Goal: Task Accomplishment & Management: Complete application form

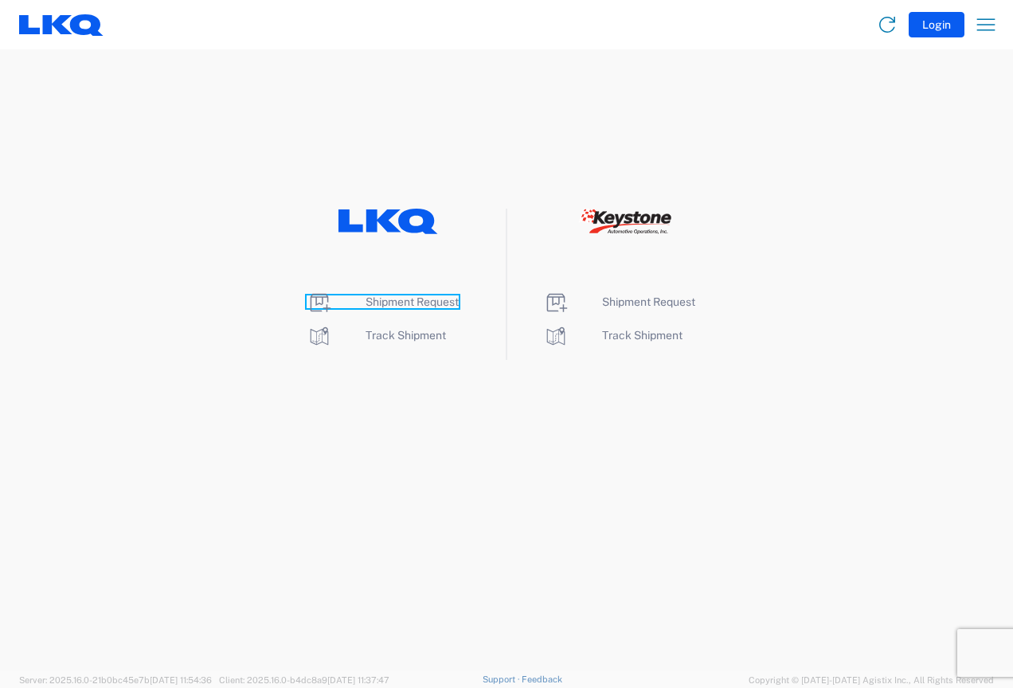
click at [390, 301] on span "Shipment Request" at bounding box center [412, 302] width 93 height 13
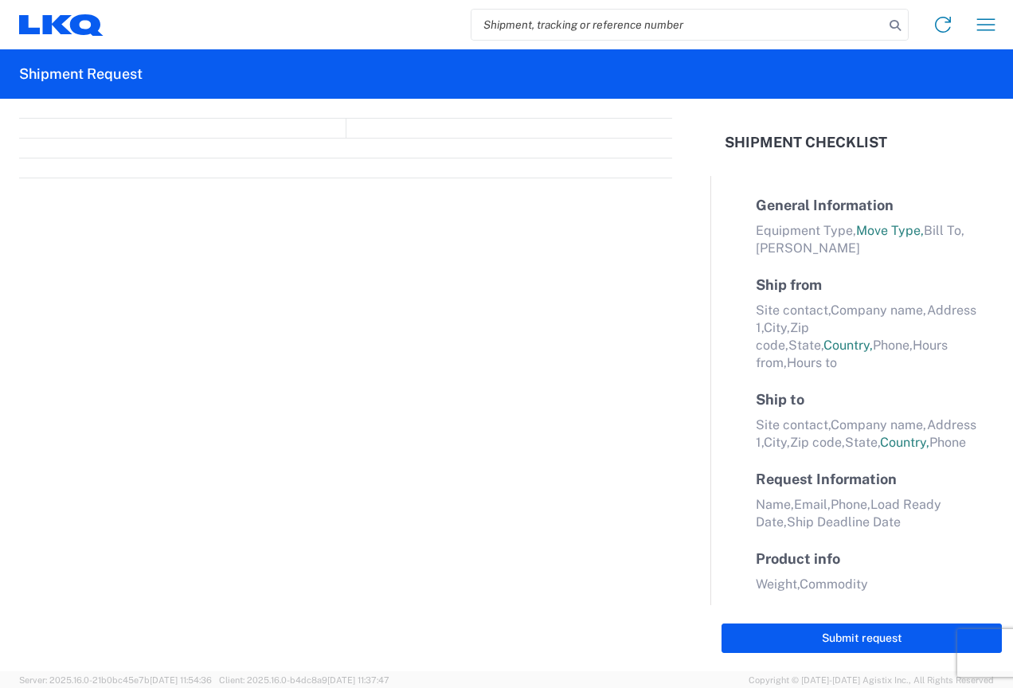
select select "FULL"
select select "LBS"
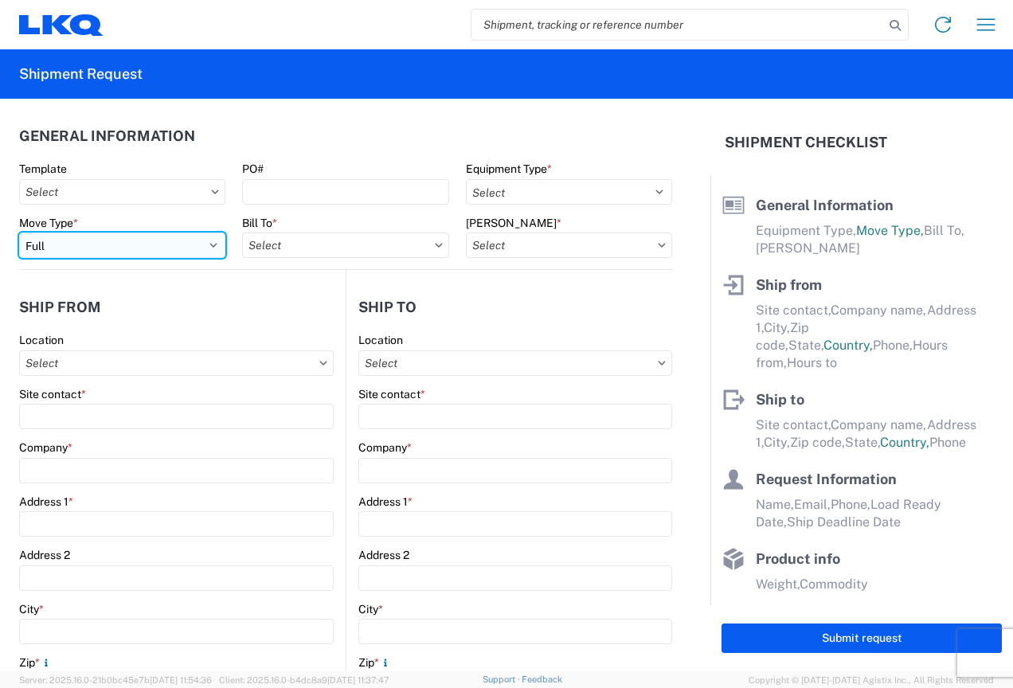
click at [76, 239] on select "Select Full Partial TL" at bounding box center [122, 245] width 206 height 25
select select "PARTIAL_TL"
click at [19, 233] on select "Select Full Partial TL" at bounding box center [122, 245] width 206 height 25
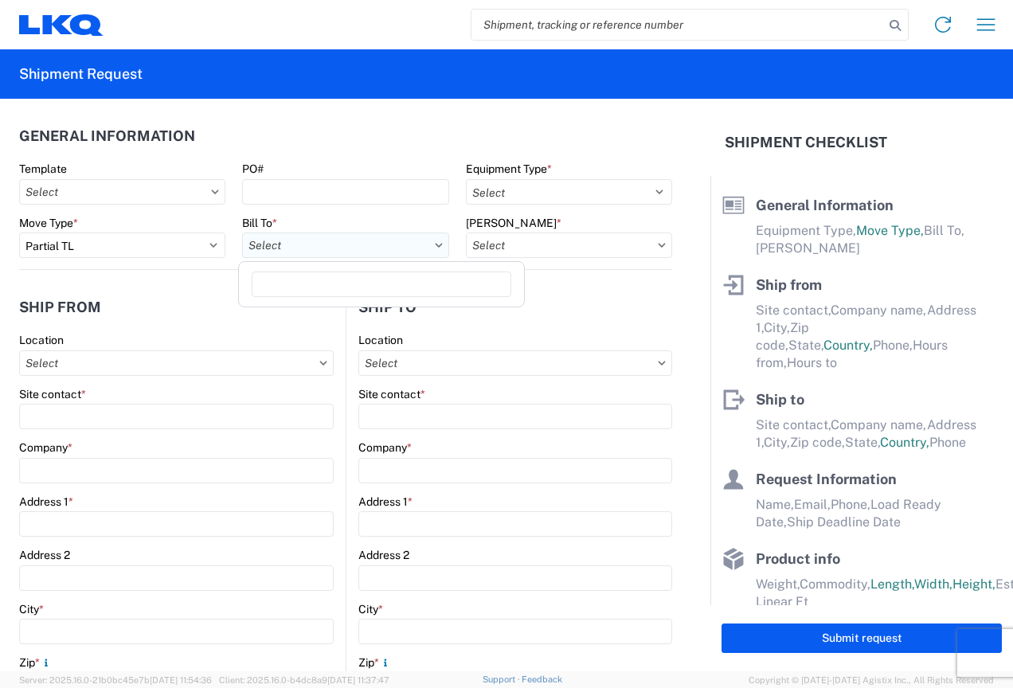
click at [319, 246] on input "Bill To *" at bounding box center [345, 245] width 206 height 25
type input "3370"
click at [319, 321] on div "3370 - Grand Rapids" at bounding box center [381, 315] width 279 height 25
type input "3370 - Grand Rapids"
click at [499, 256] on input "Bill Code *" at bounding box center [569, 245] width 206 height 25
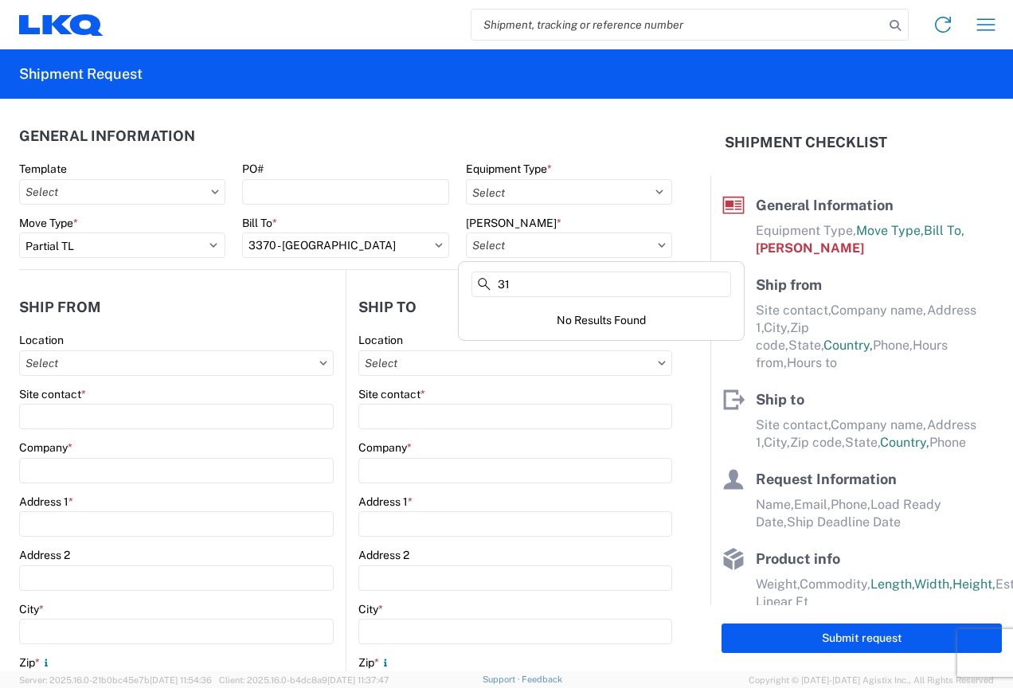
type input "3"
click at [563, 346] on div "3370-6300-66000-0000 - 3370 Freight Out" at bounding box center [601, 341] width 279 height 25
type input "3370-6300-66000-0000 - 3370 Freight Out"
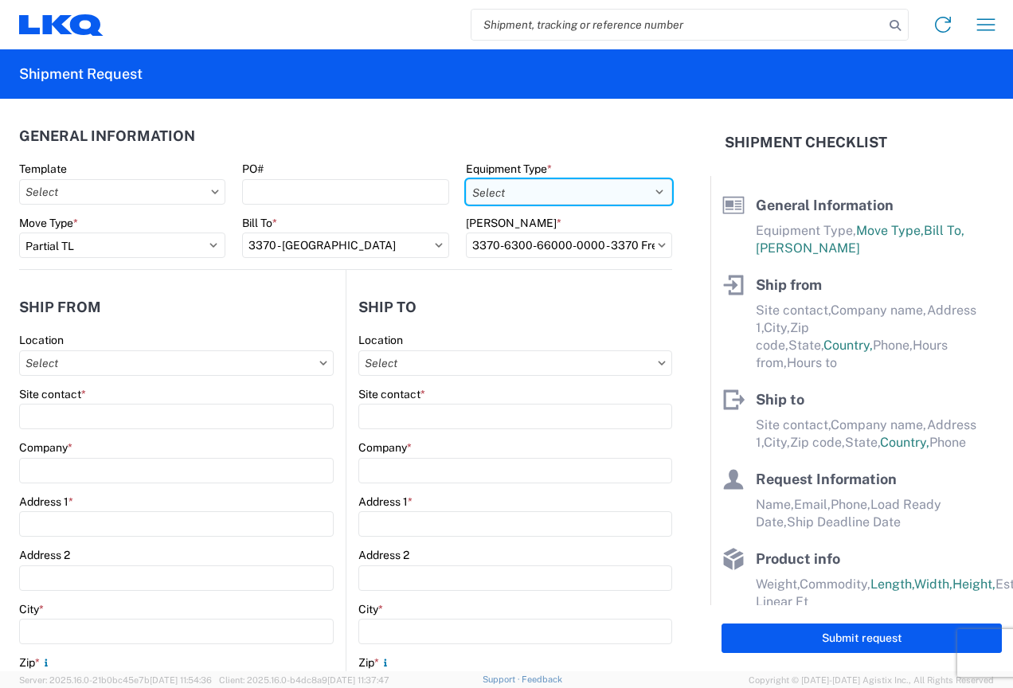
click at [502, 189] on select "Select 53’ Dry Van Flatbed Dropdeck (van) Lowboy (flatbed) Rail" at bounding box center [569, 191] width 206 height 25
select select "STDV"
click at [466, 179] on select "Select 53’ Dry Van Flatbed Dropdeck (van) Lowboy (flatbed) Rail" at bounding box center [569, 191] width 206 height 25
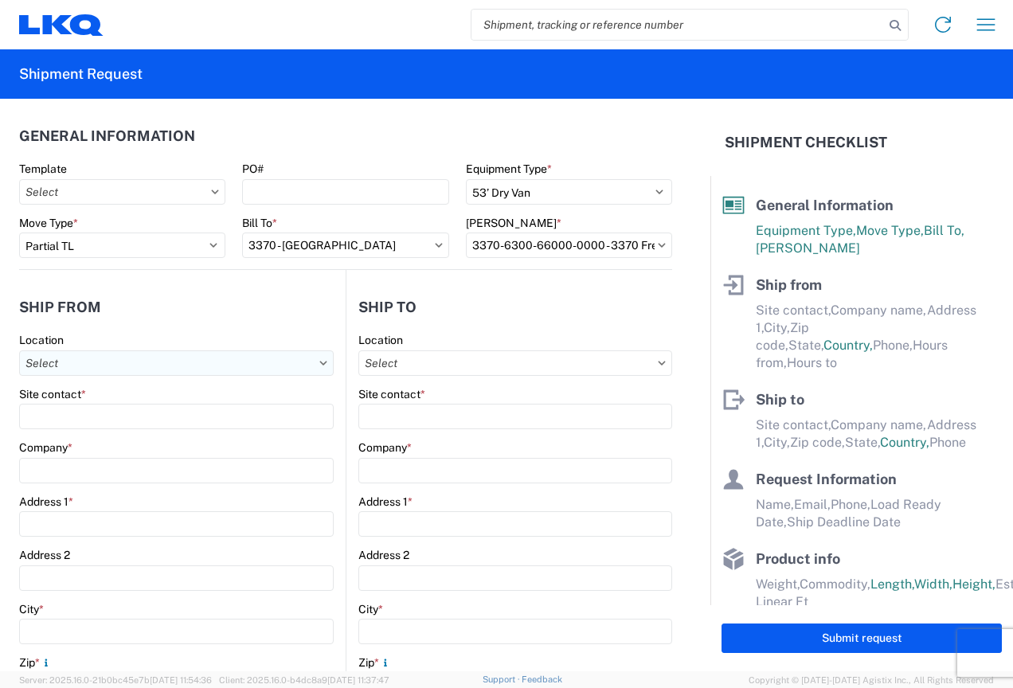
click at [166, 366] on input "Location" at bounding box center [176, 362] width 315 height 25
type input "3370"
click at [122, 429] on div "3370 - Grand Rapids" at bounding box center [162, 433] width 279 height 25
type input "3370 - Grand Rapids"
type input "FinishMaster Grand Rapids"
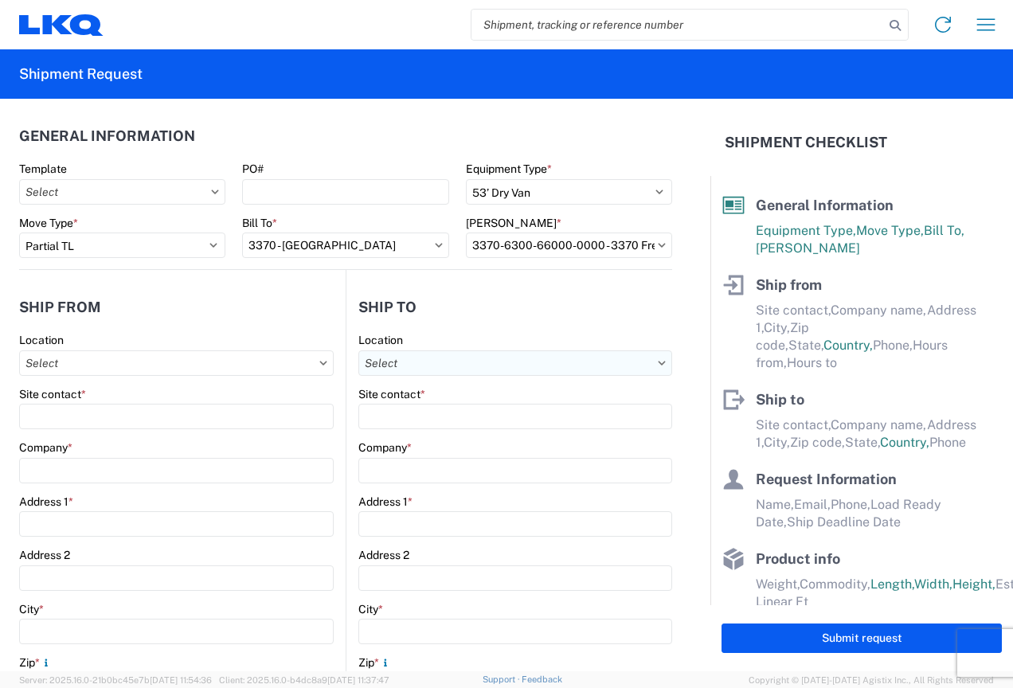
type input "4259 40th St. SE"
type input "Grand Rapids"
type input "49512"
select select "MI"
select select "US"
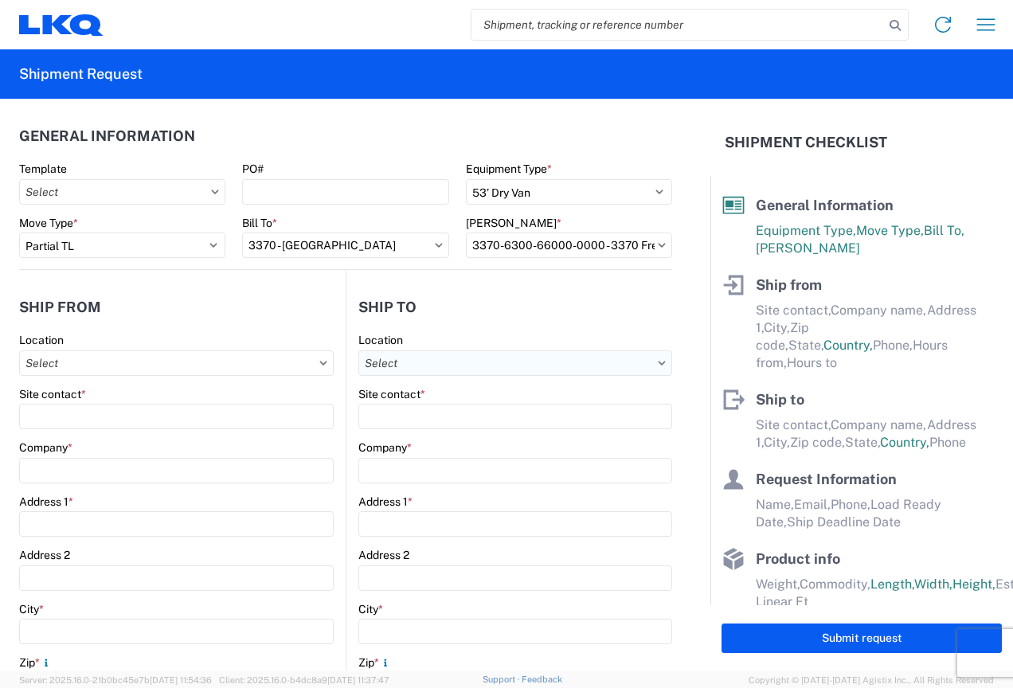
type input "616-949-7604"
type input "08:00"
type input "02:00"
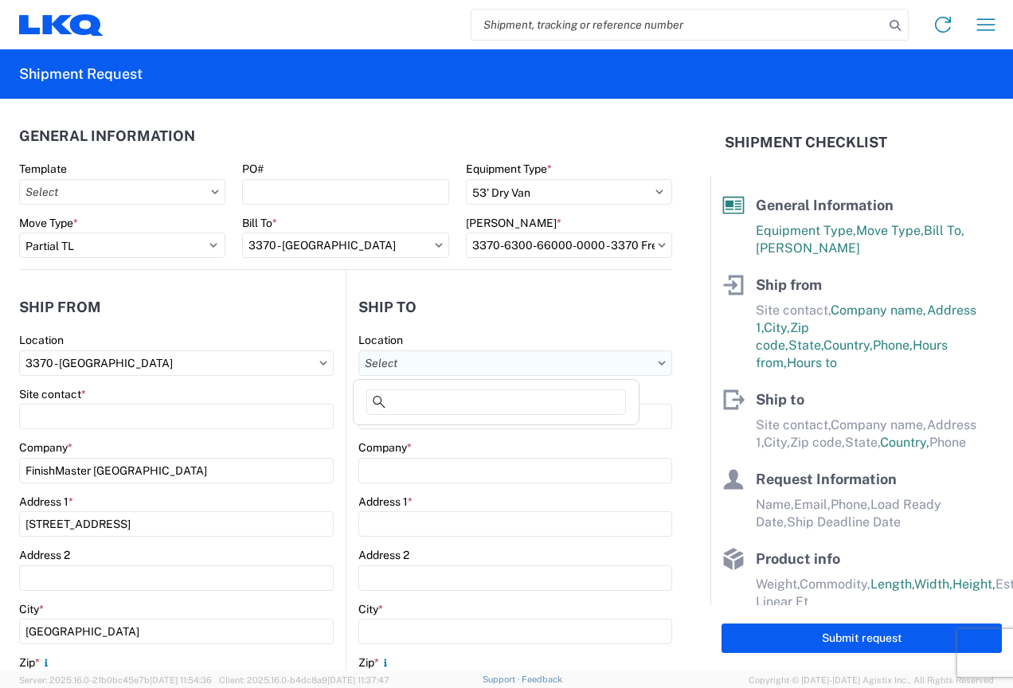
click at [488, 369] on input "Location" at bounding box center [515, 362] width 314 height 25
type input "3197"
click at [456, 433] on div "3197 - Columbus OH" at bounding box center [496, 433] width 279 height 25
type input "3197 - Columbus OH"
type input "LKQ Corporation"
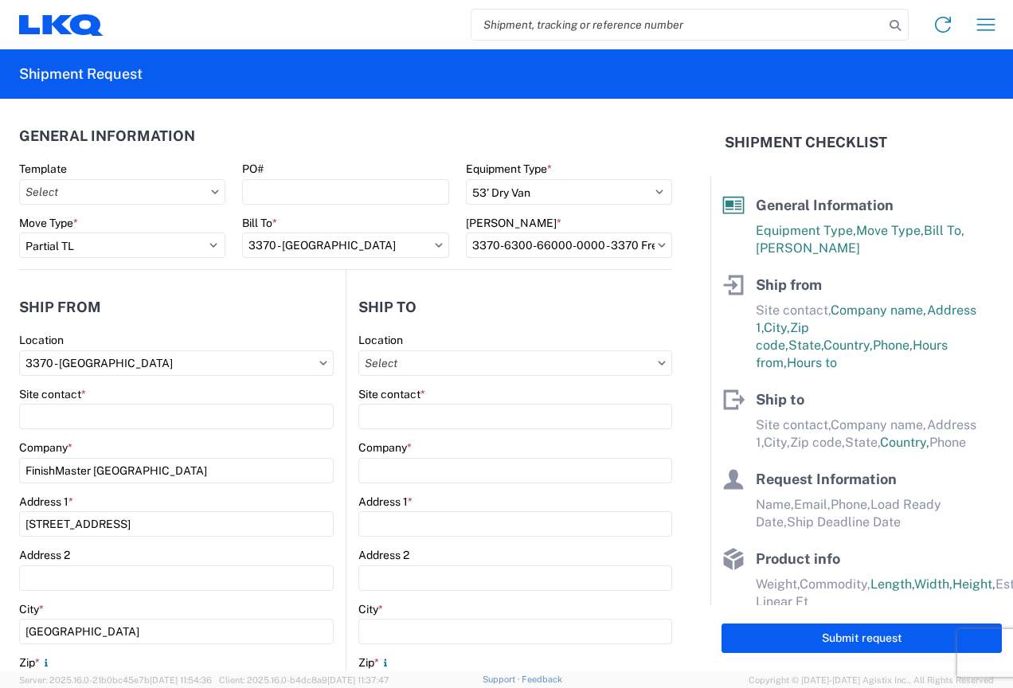
type input "5830 A Green Pointe Drive S Suite A"
type input "Groveport"
type input "43125"
select select "US"
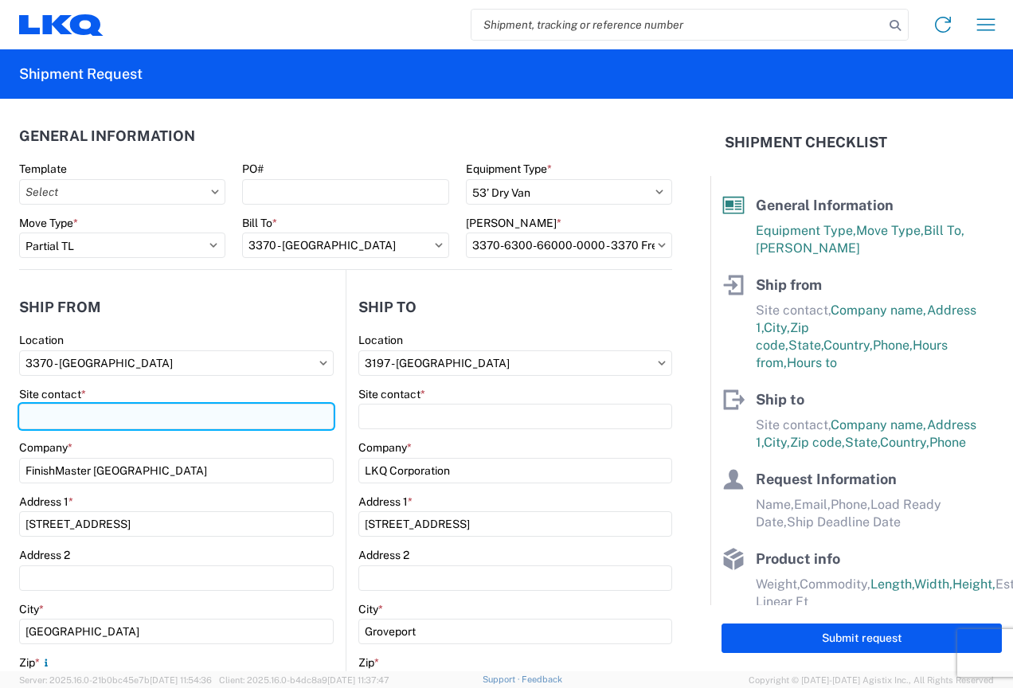
click at [89, 421] on input "Site contact *" at bounding box center [176, 416] width 315 height 25
type input "Joshua Vrooman"
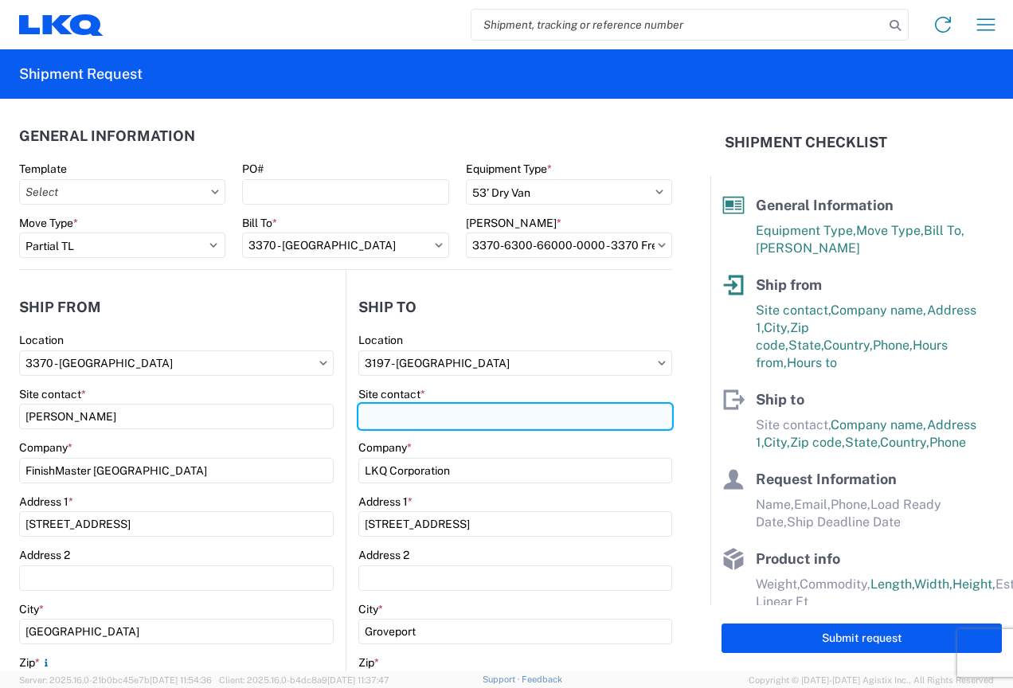
click at [496, 409] on input "Site contact *" at bounding box center [515, 416] width 314 height 25
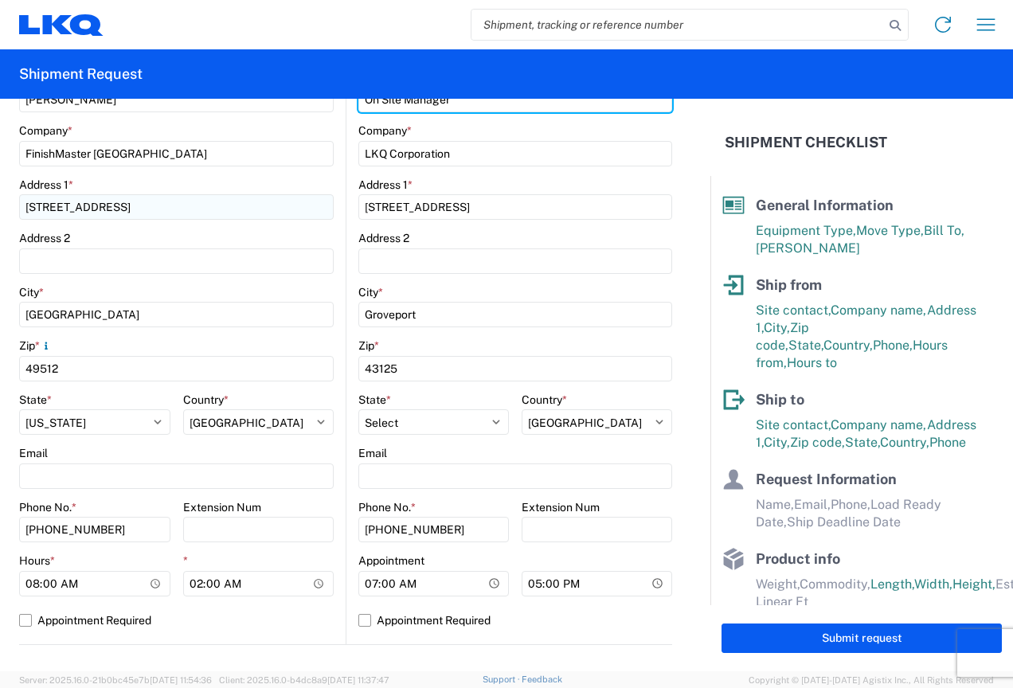
scroll to position [319, 0]
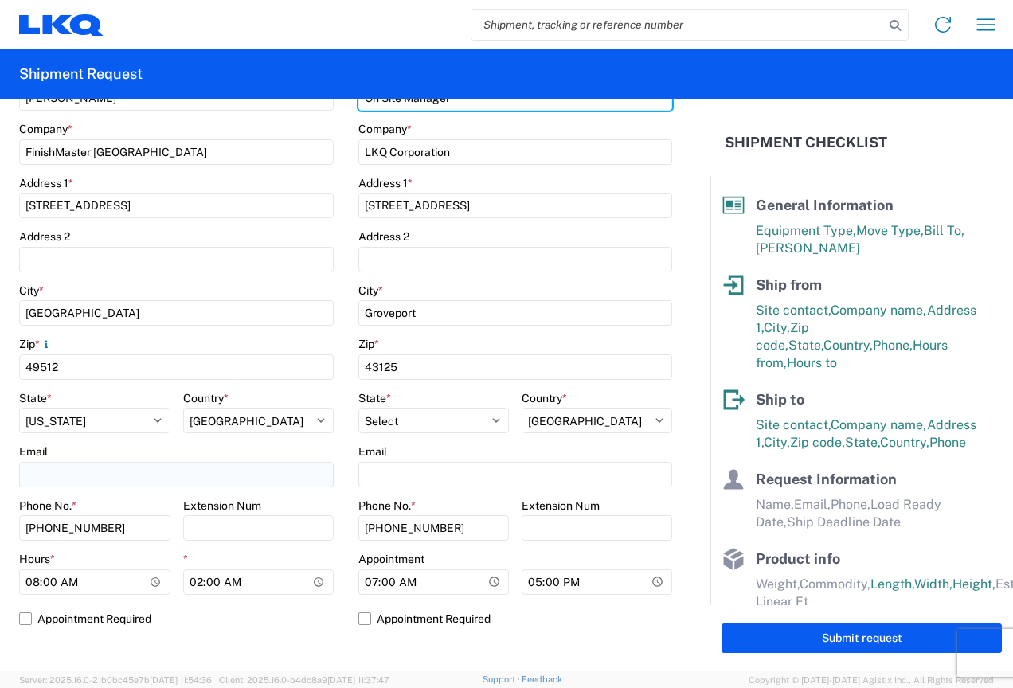
type input "On Site Manager"
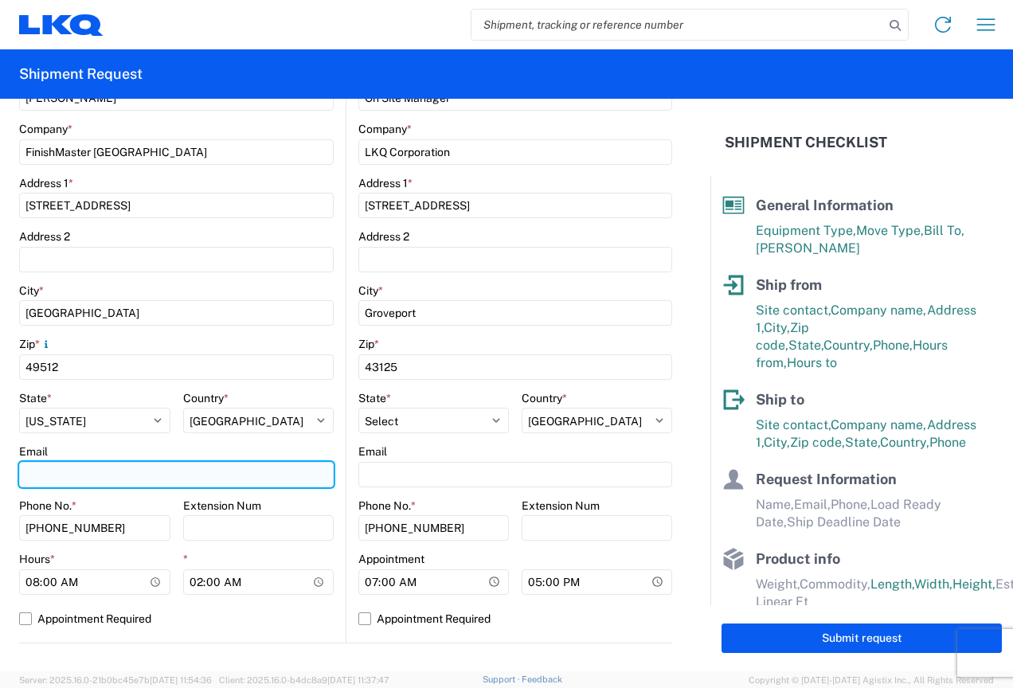
click at [213, 468] on input "Email" at bounding box center [176, 474] width 315 height 25
type input "jxvrooman@lkqcorp.com"
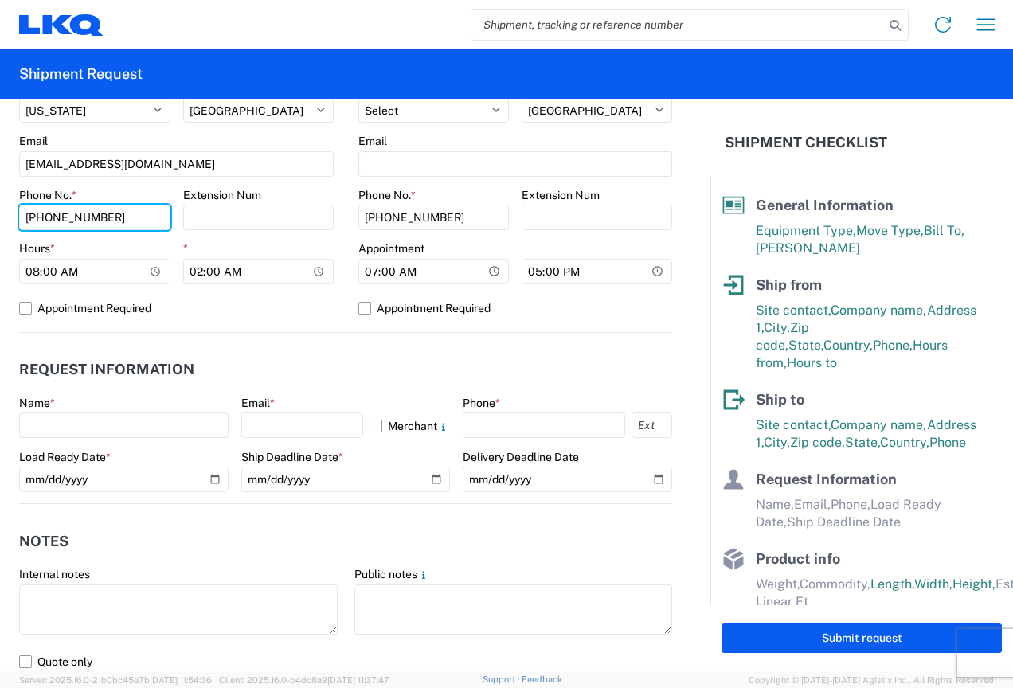
scroll to position [717, 0]
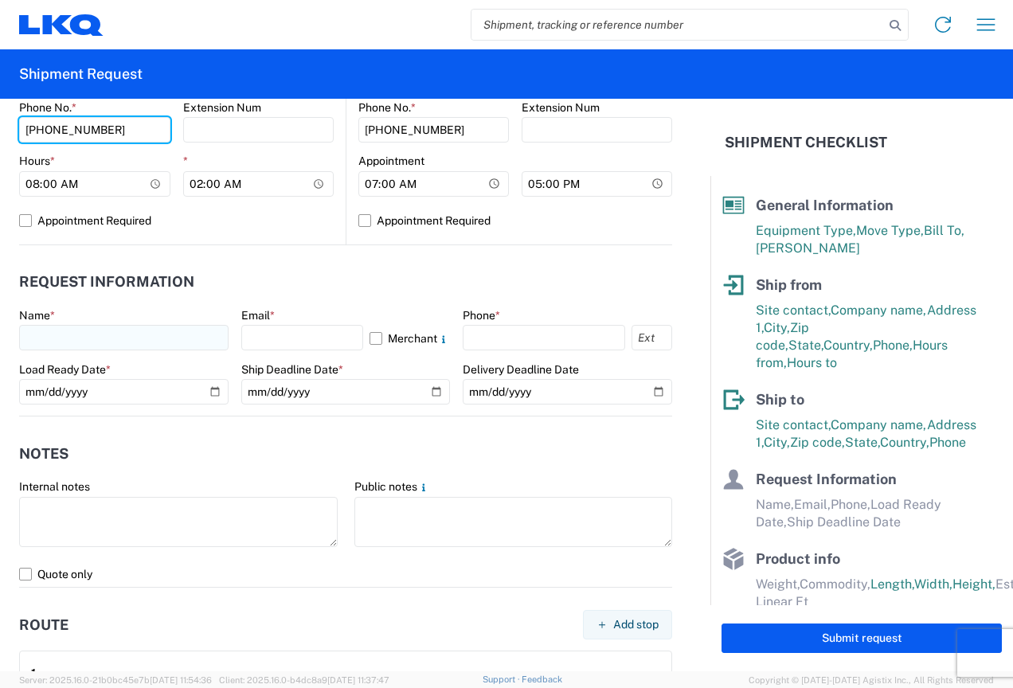
type input "616-552-6181"
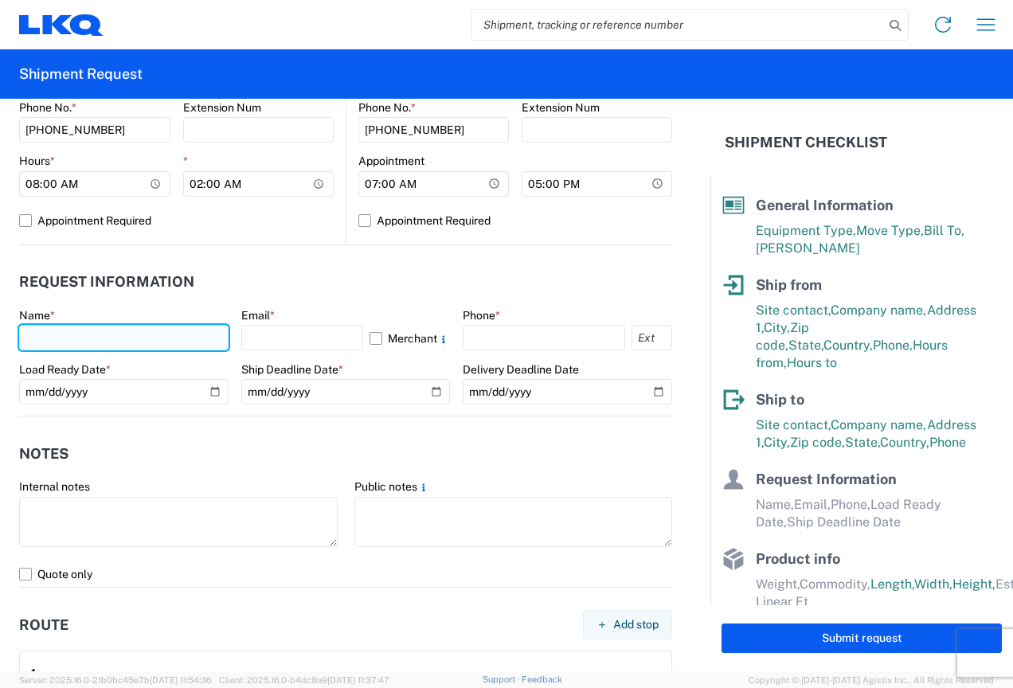
click at [123, 331] on input "text" at bounding box center [123, 337] width 209 height 25
type input "Joshua Vrooman"
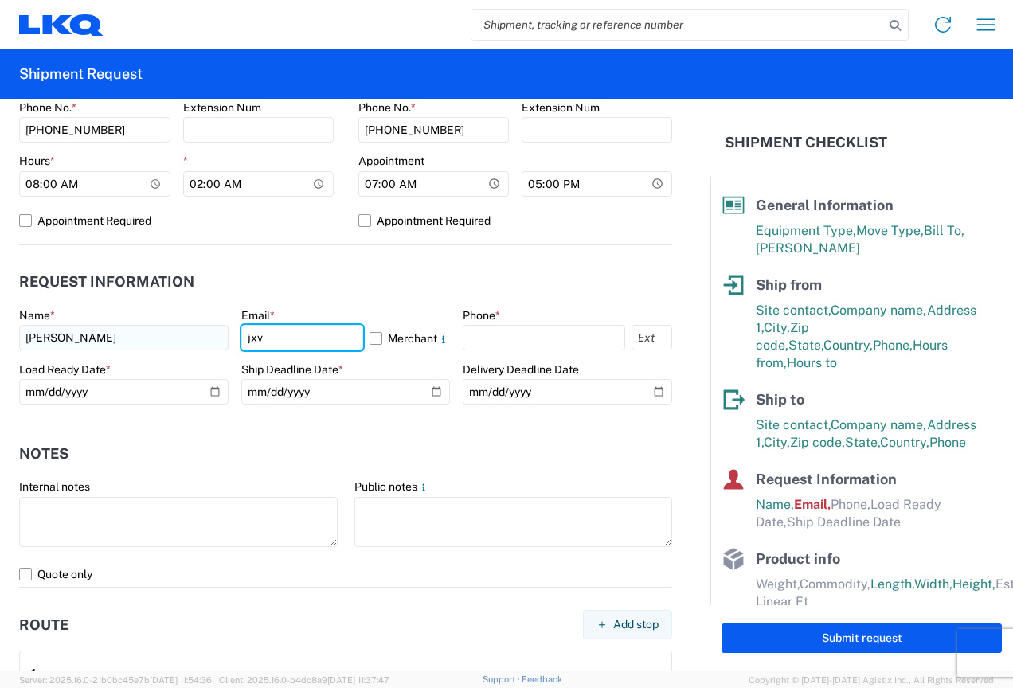
type input "jxvrooman@lkqcorp.com"
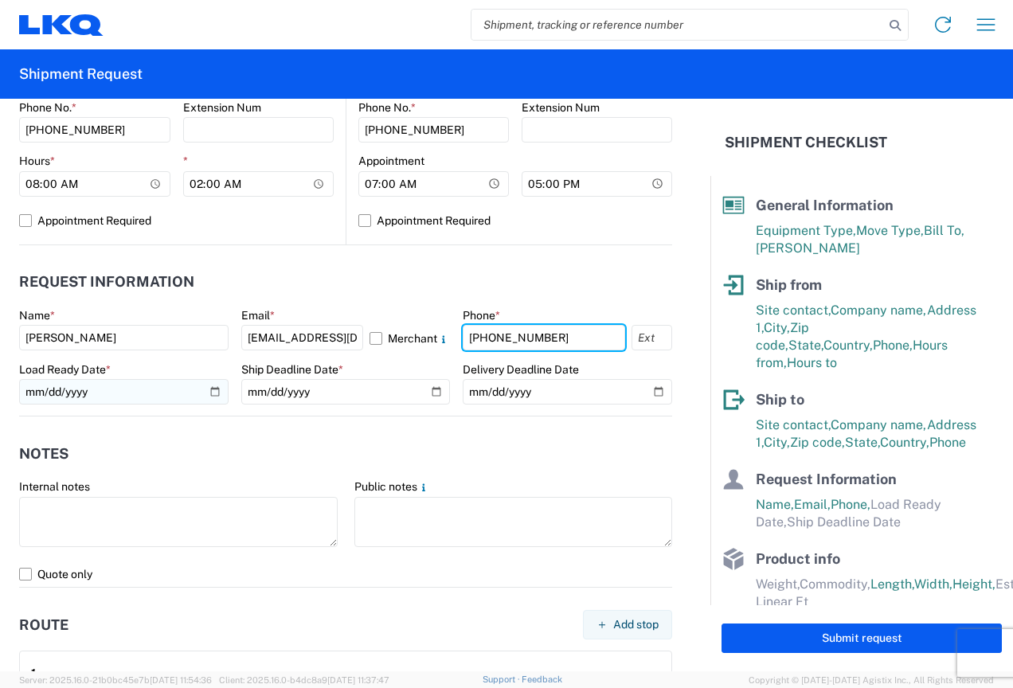
type input "616-552-6181"
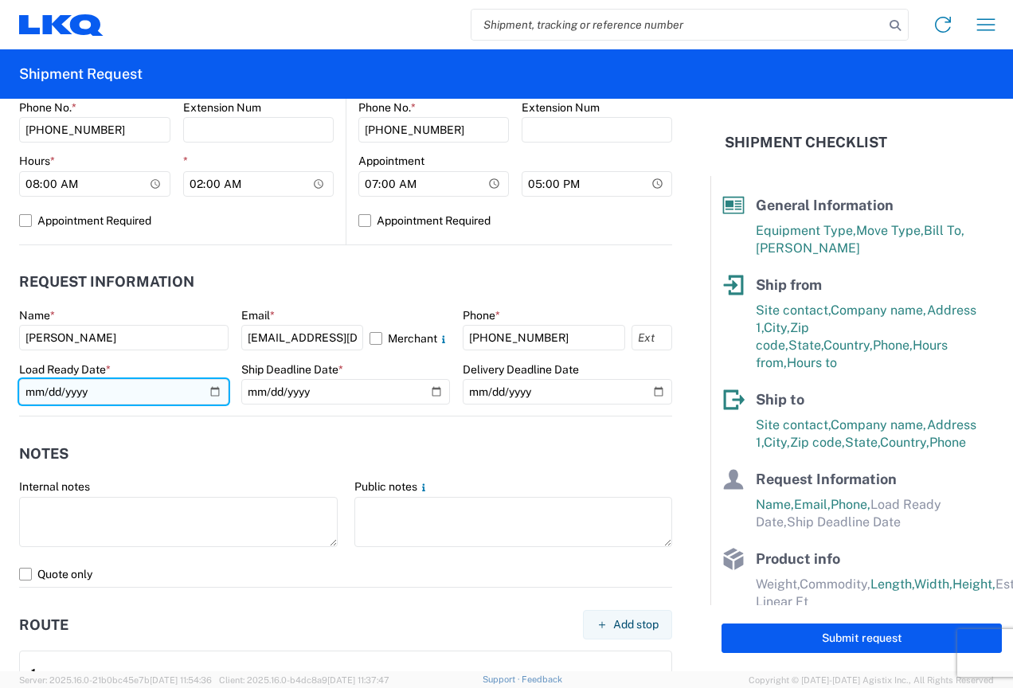
click at [210, 393] on input "date" at bounding box center [123, 391] width 209 height 25
type input "2025-08-15"
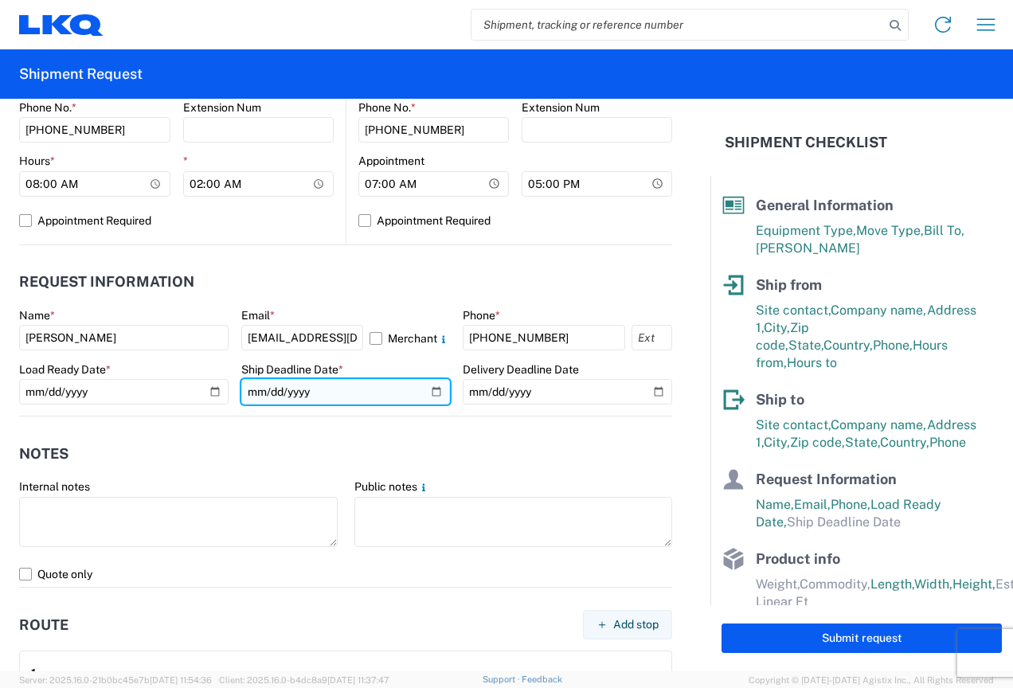
click at [427, 389] on input "date" at bounding box center [345, 391] width 209 height 25
type input "2025-08-15"
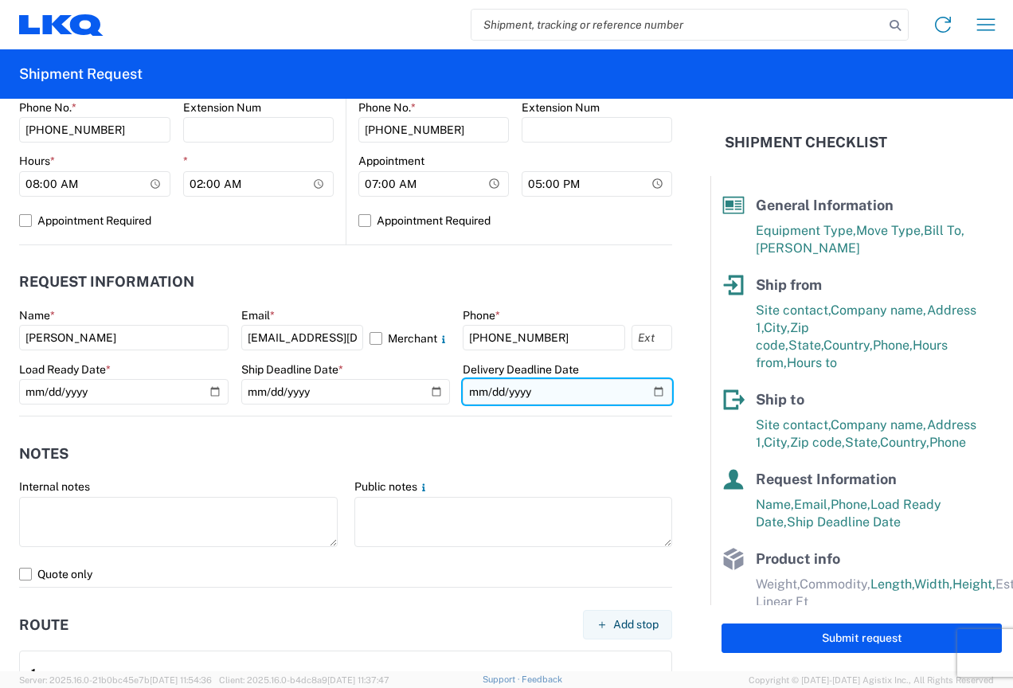
click at [642, 386] on input "date" at bounding box center [567, 391] width 209 height 25
type input "2025-08-18"
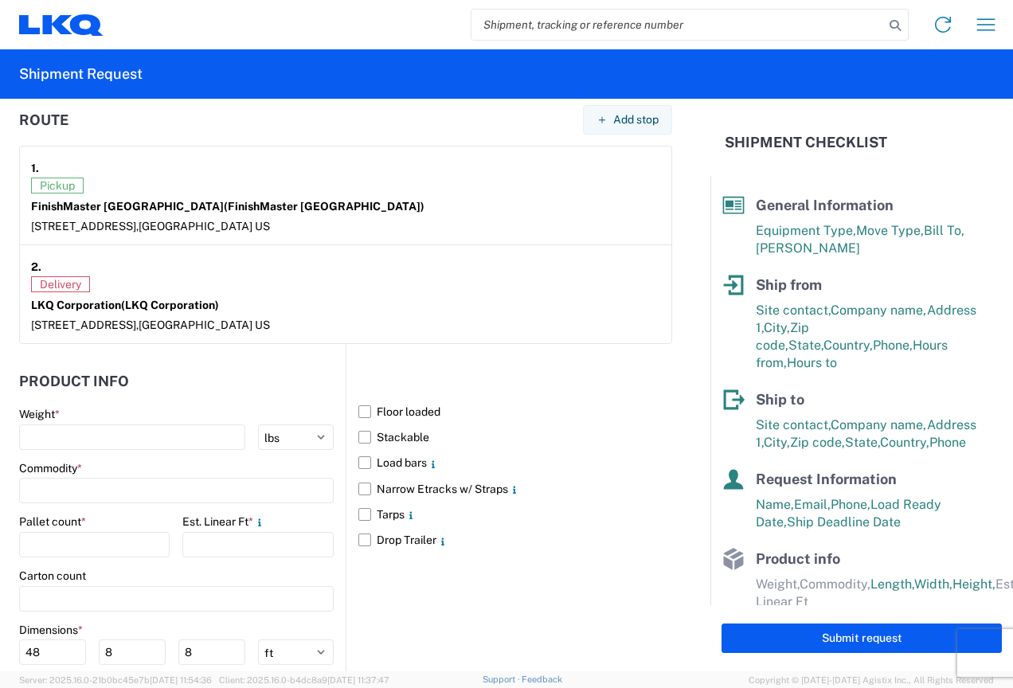
scroll to position [1338, 0]
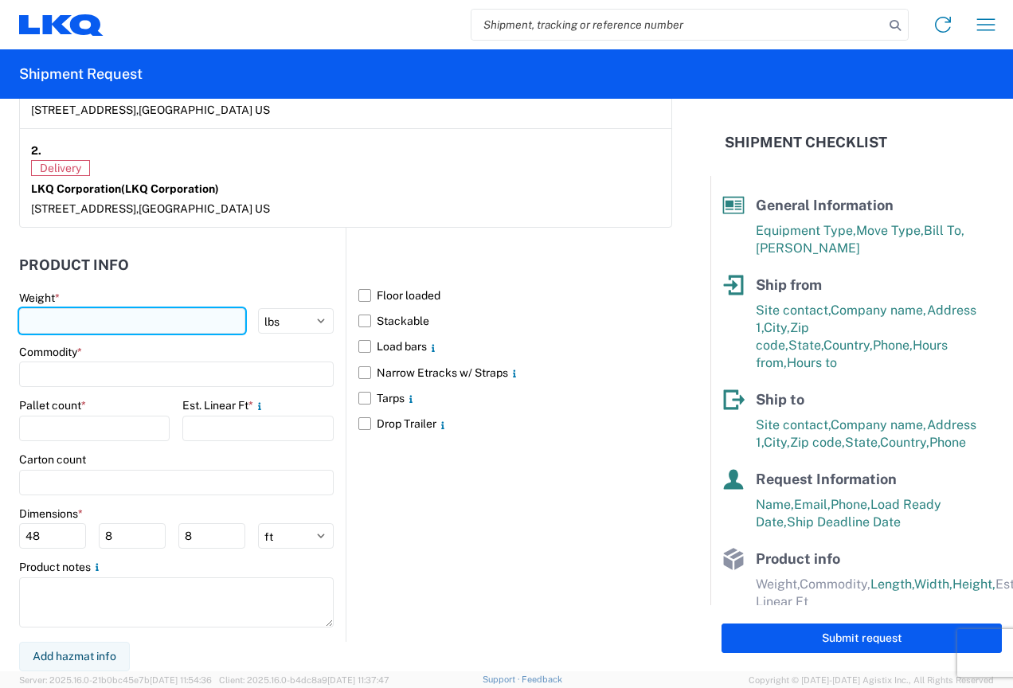
click at [44, 313] on input "number" at bounding box center [132, 320] width 226 height 25
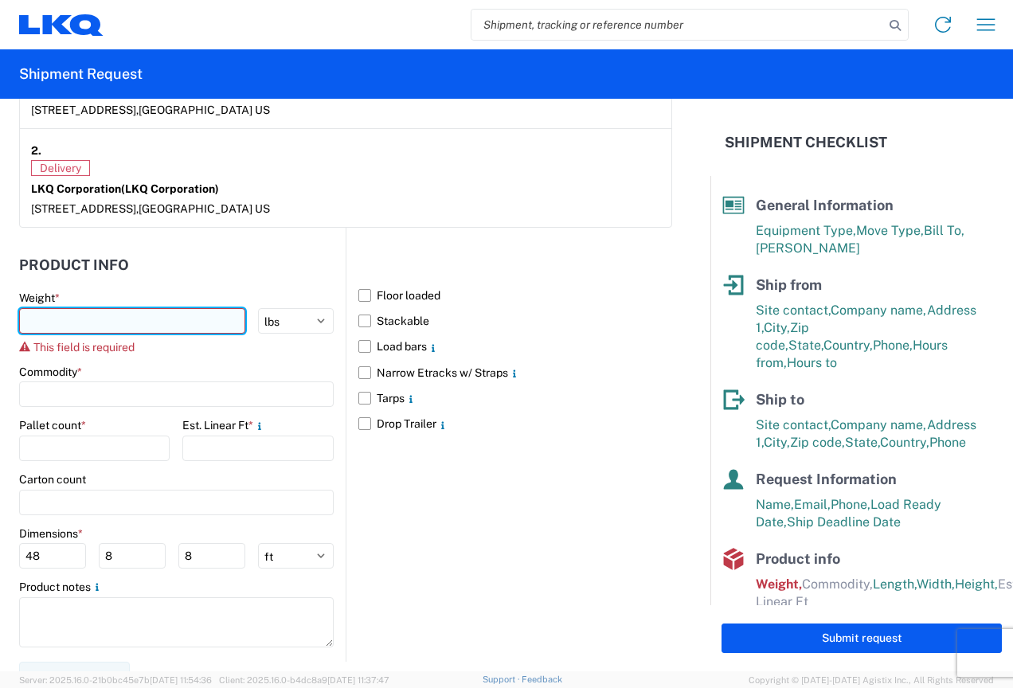
click at [106, 317] on input "number" at bounding box center [132, 320] width 226 height 25
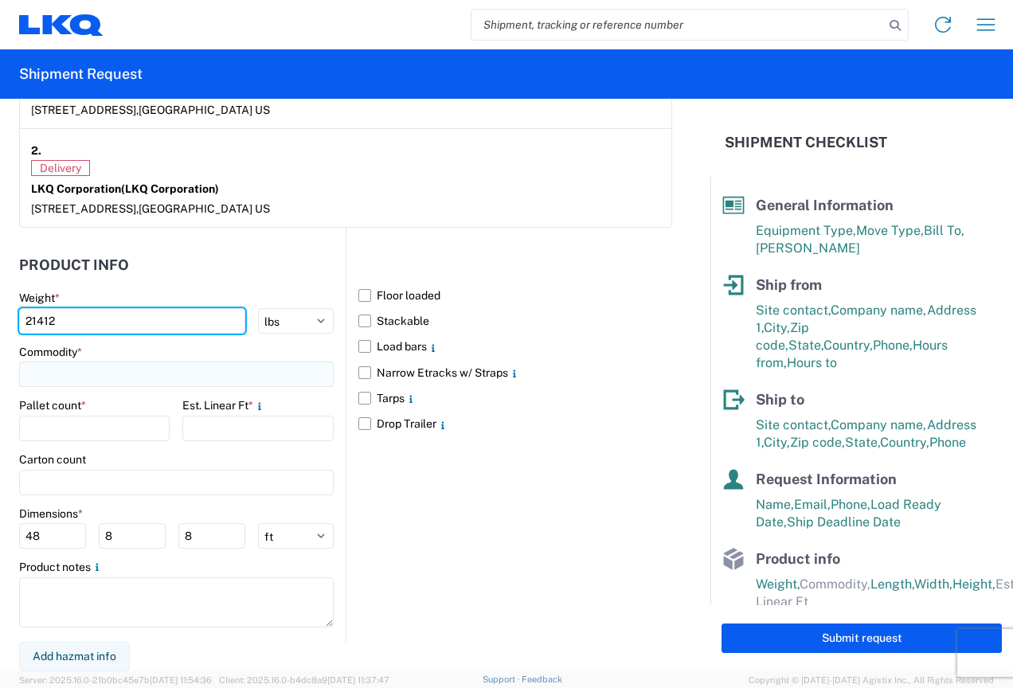
type input "21412"
click at [88, 367] on input at bounding box center [176, 374] width 315 height 25
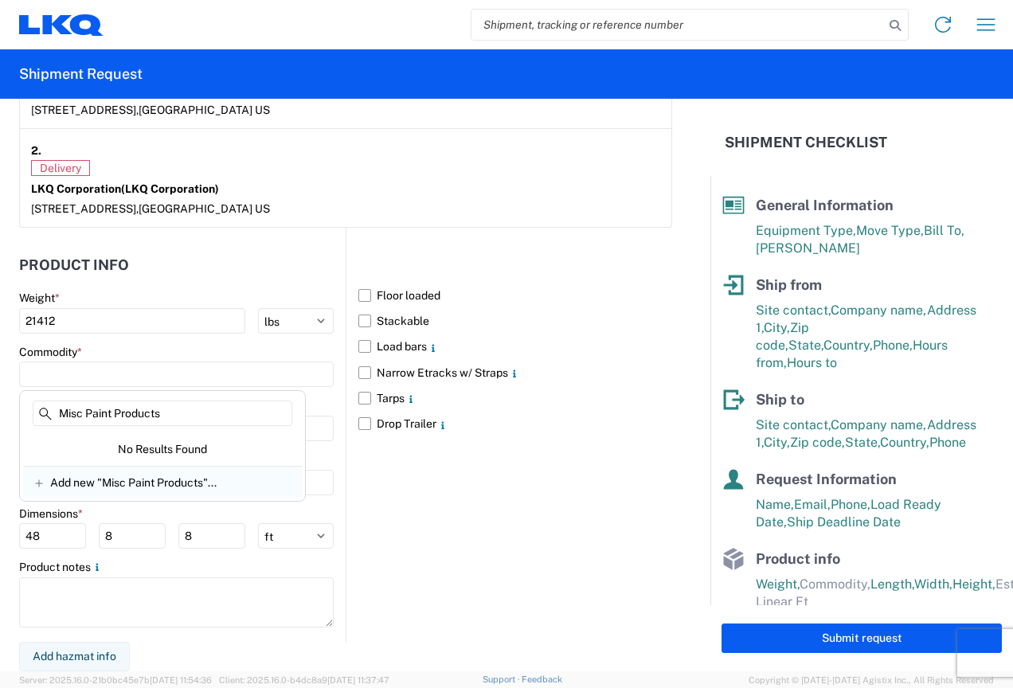
type input "Misc Paint Products"
click at [154, 488] on span "Add new "Misc Paint Products"..." at bounding box center [133, 483] width 166 height 14
type input "Misc Paint Products"
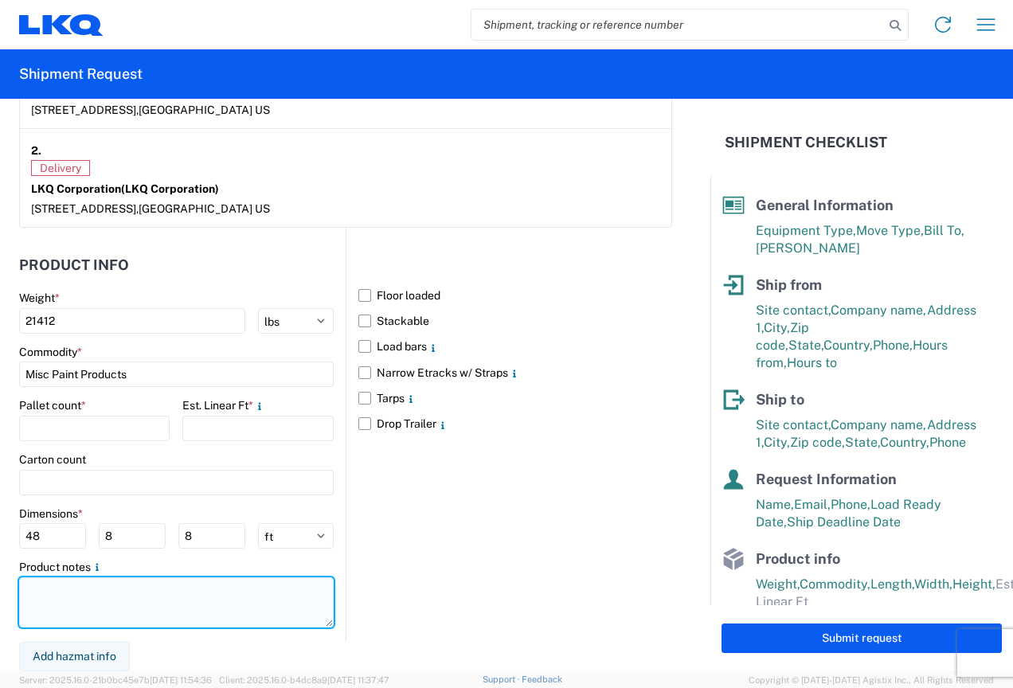
click at [79, 598] on textarea at bounding box center [176, 602] width 315 height 50
type textarea "Hazmat Included"
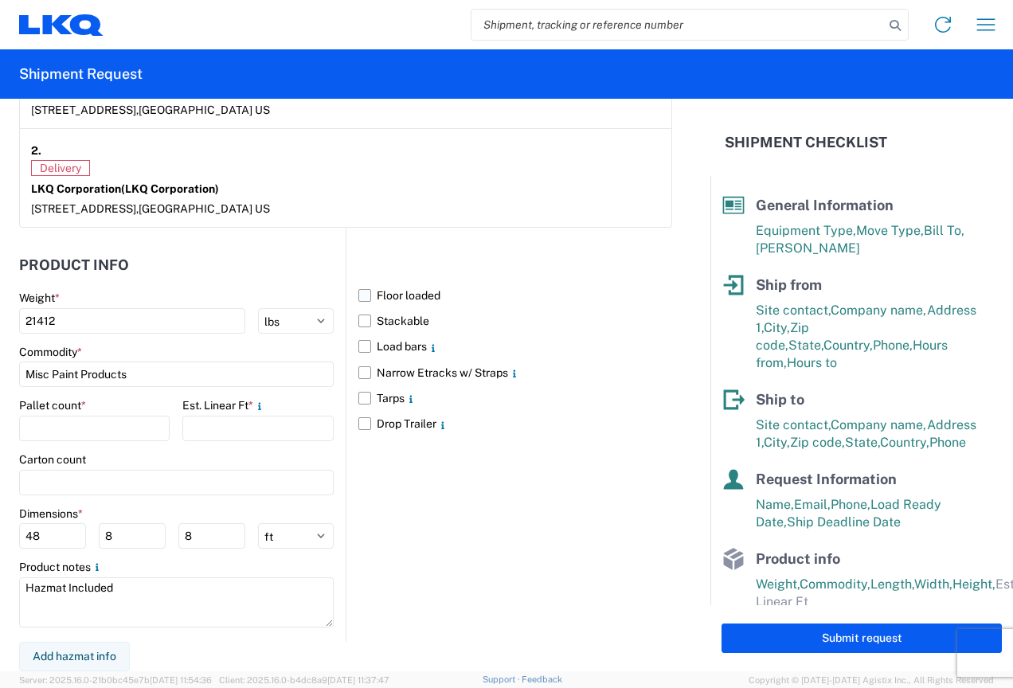
click at [364, 292] on label "Floor loaded" at bounding box center [515, 295] width 314 height 25
click at [0, 0] on input "Floor loaded" at bounding box center [0, 0] width 0 height 0
click at [79, 425] on input "number" at bounding box center [94, 428] width 151 height 25
type input "14"
click at [319, 423] on input "number" at bounding box center [257, 428] width 151 height 25
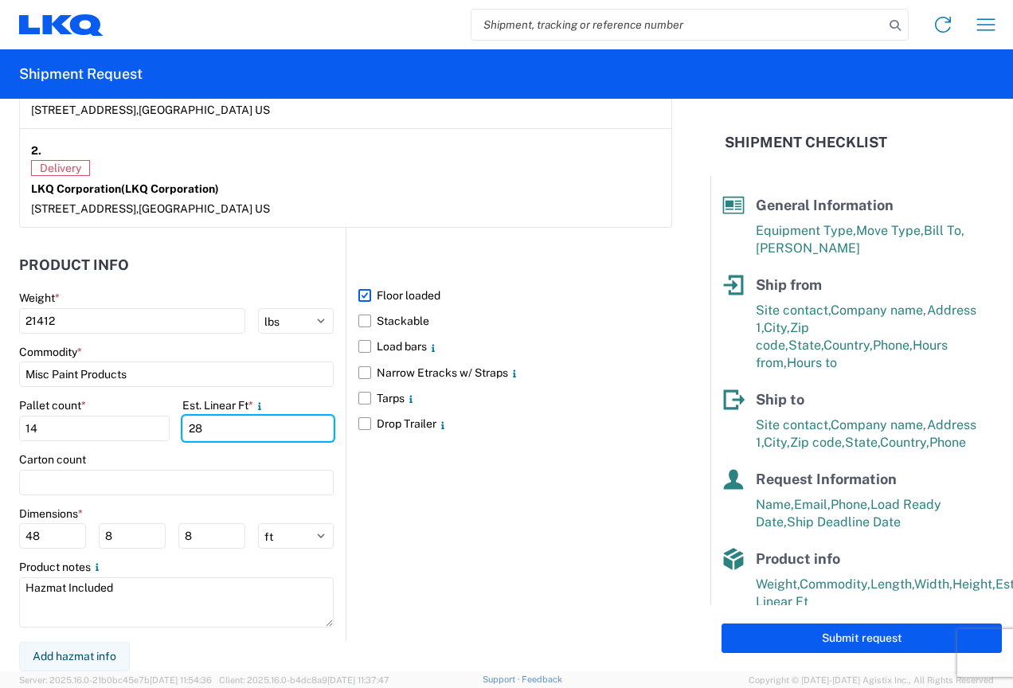
type input "28"
click at [572, 556] on div "Floor loaded Stackable Load bars Narrow Etracks w/ Straps Tarps Drop Trailer" at bounding box center [509, 435] width 327 height 414
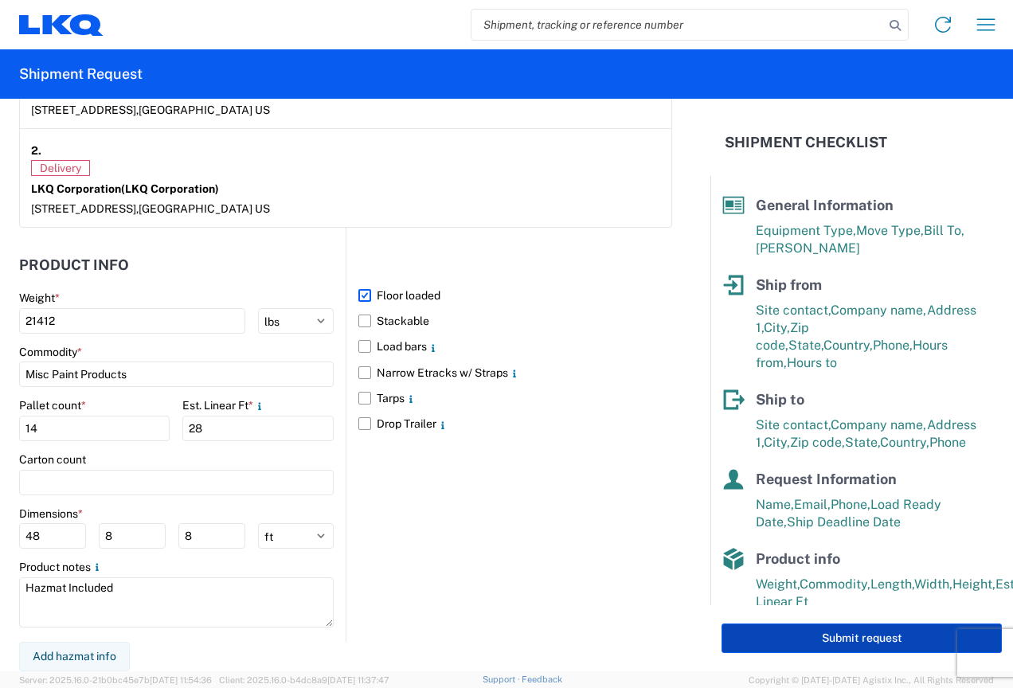
click at [767, 644] on button "Submit request" at bounding box center [862, 638] width 280 height 29
select select "US"
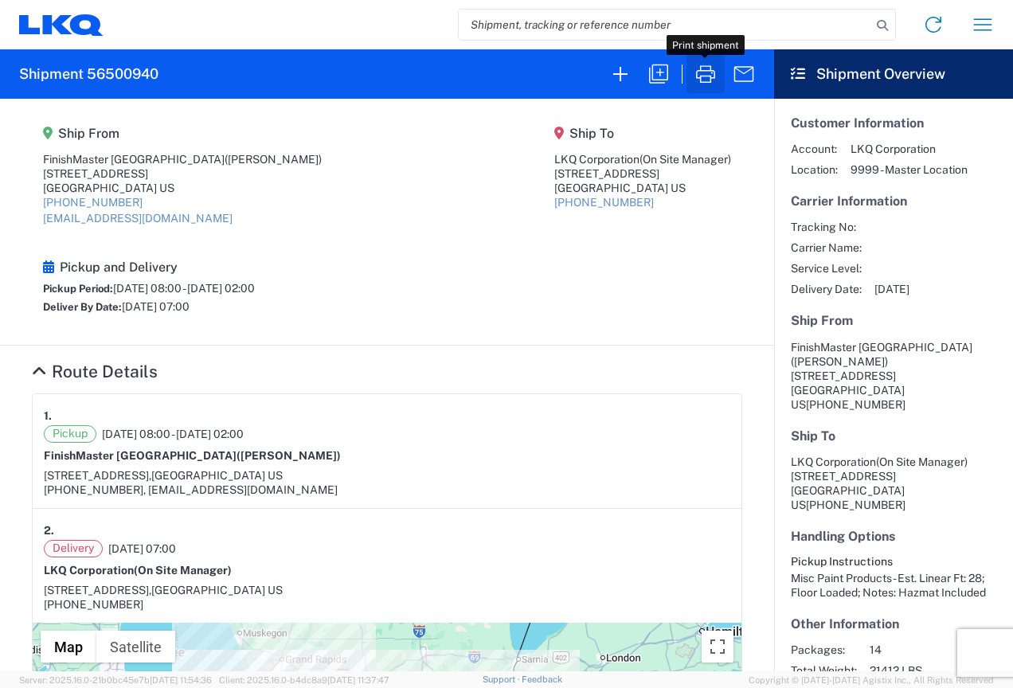
click at [713, 79] on icon "button" at bounding box center [705, 73] width 25 height 25
